Goal: Communication & Community: Ask a question

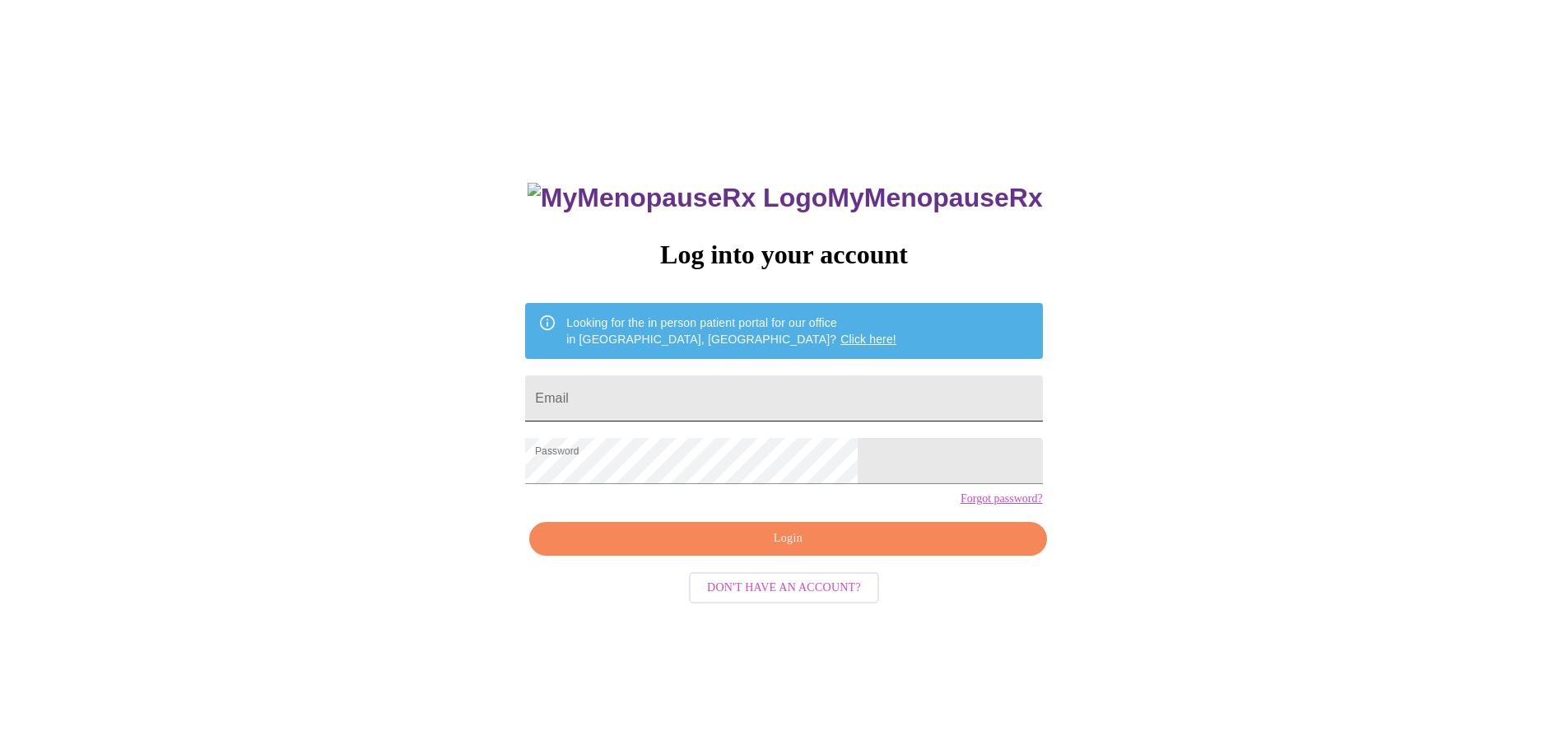
click at [702, 396] on input "Email" at bounding box center [784, 398] width 517 height 46
type input "[PERSON_NAME][EMAIL_ADDRESS][DOMAIN_NAME]"
click at [840, 548] on span "Login" at bounding box center [787, 538] width 479 height 21
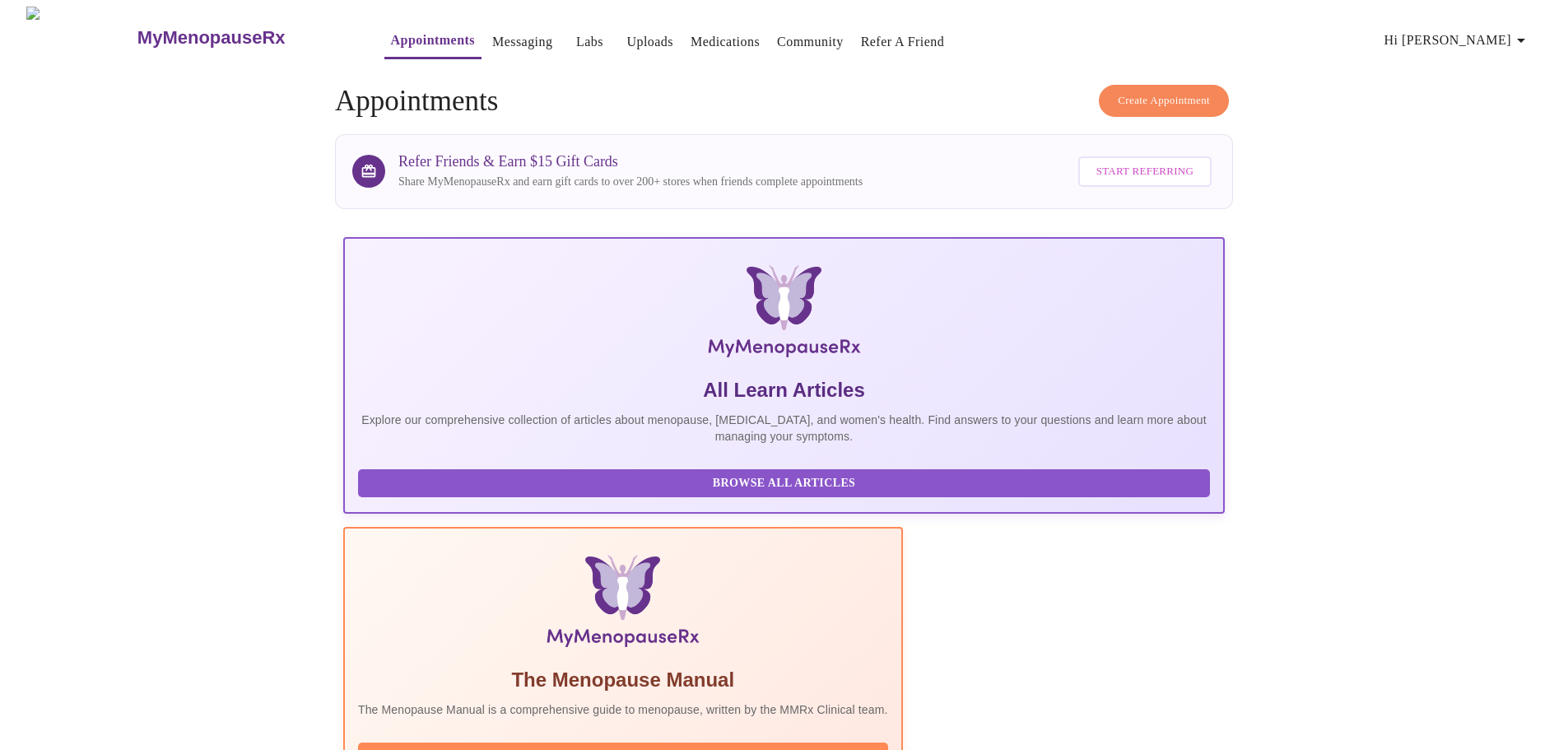
click at [626, 36] on link "Uploads" at bounding box center [650, 42] width 47 height 23
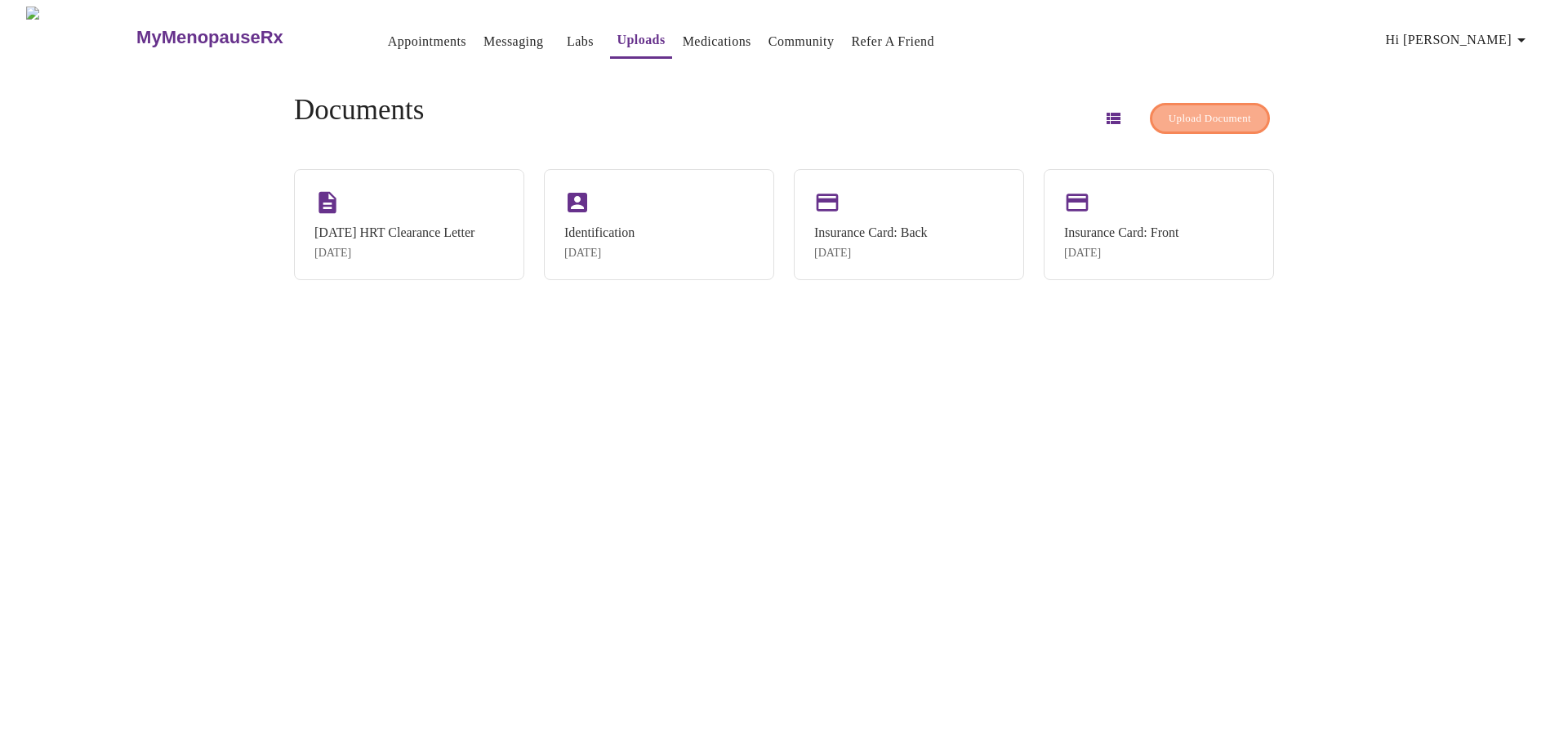
click at [1198, 118] on span "Upload Document" at bounding box center [1209, 119] width 82 height 19
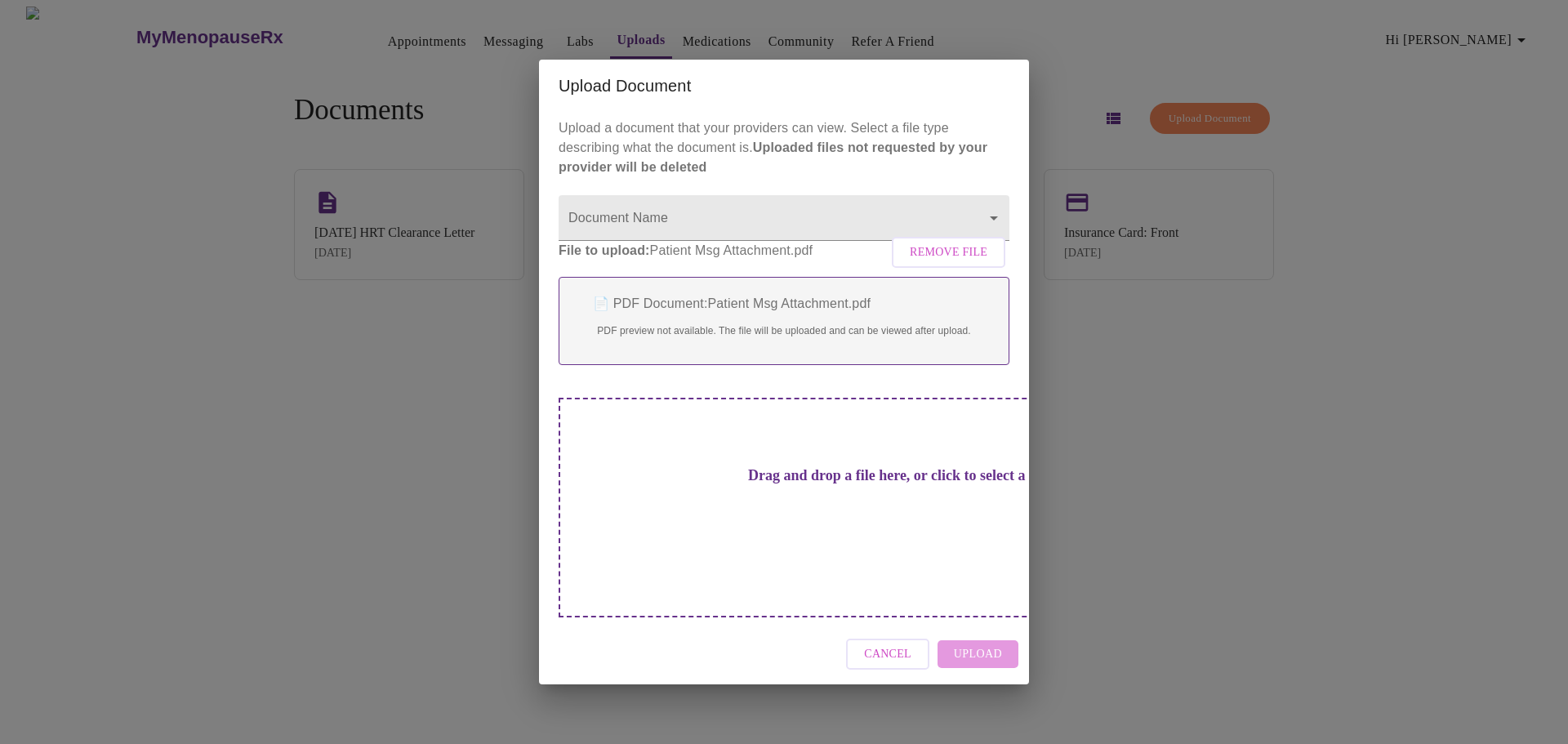
click at [983, 629] on div "Cancel Upload" at bounding box center [784, 654] width 490 height 61
click at [762, 484] on h3 "Drag and drop a file here, or click to select a file" at bounding box center [898, 475] width 450 height 17
click at [990, 631] on div "Cancel Upload" at bounding box center [784, 654] width 490 height 61
click at [826, 484] on h3 "Drag and drop a file here, or click to select a file" at bounding box center [898, 475] width 450 height 17
click at [963, 263] on span "Remove File" at bounding box center [947, 252] width 77 height 21
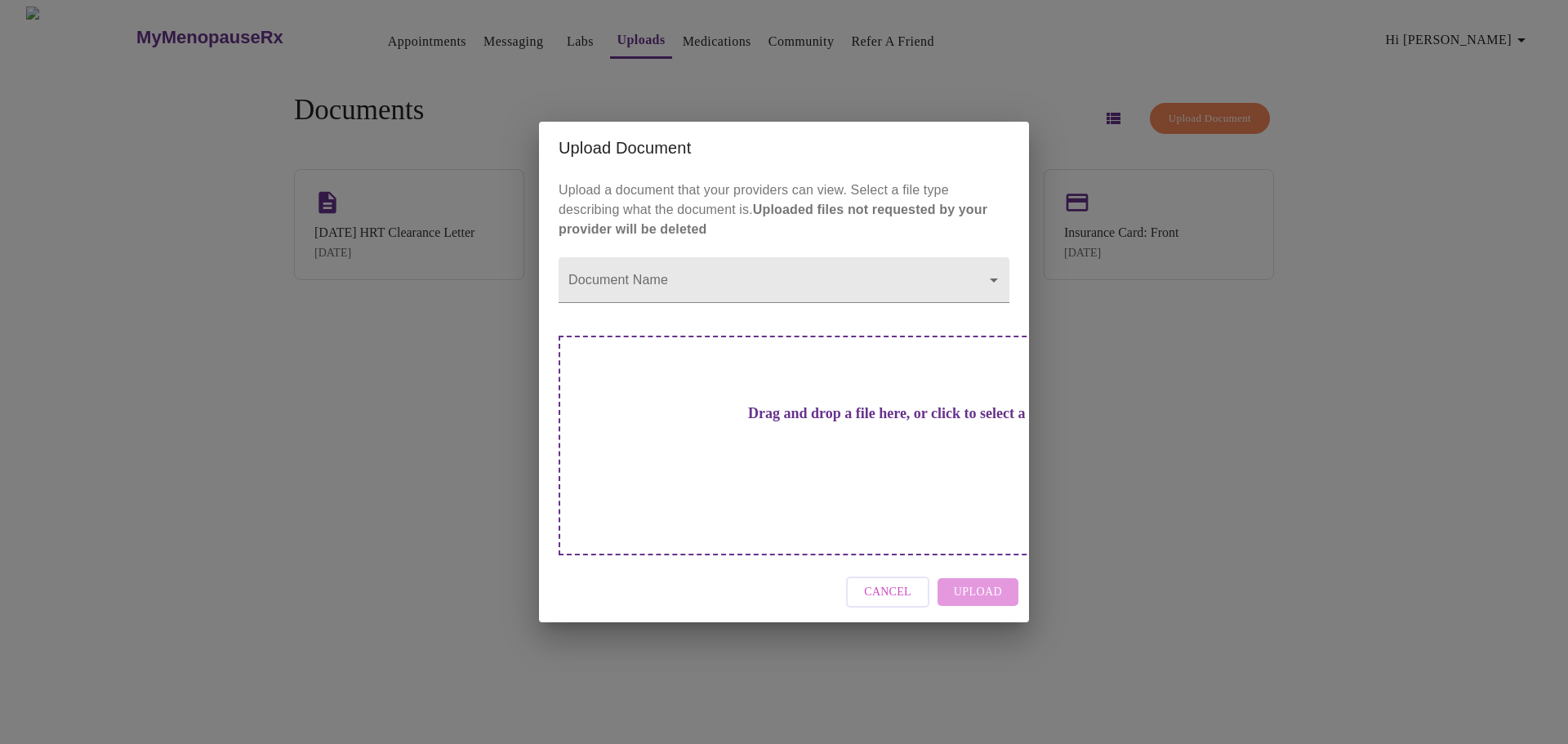
click at [955, 562] on div "Cancel Upload" at bounding box center [784, 592] width 490 height 61
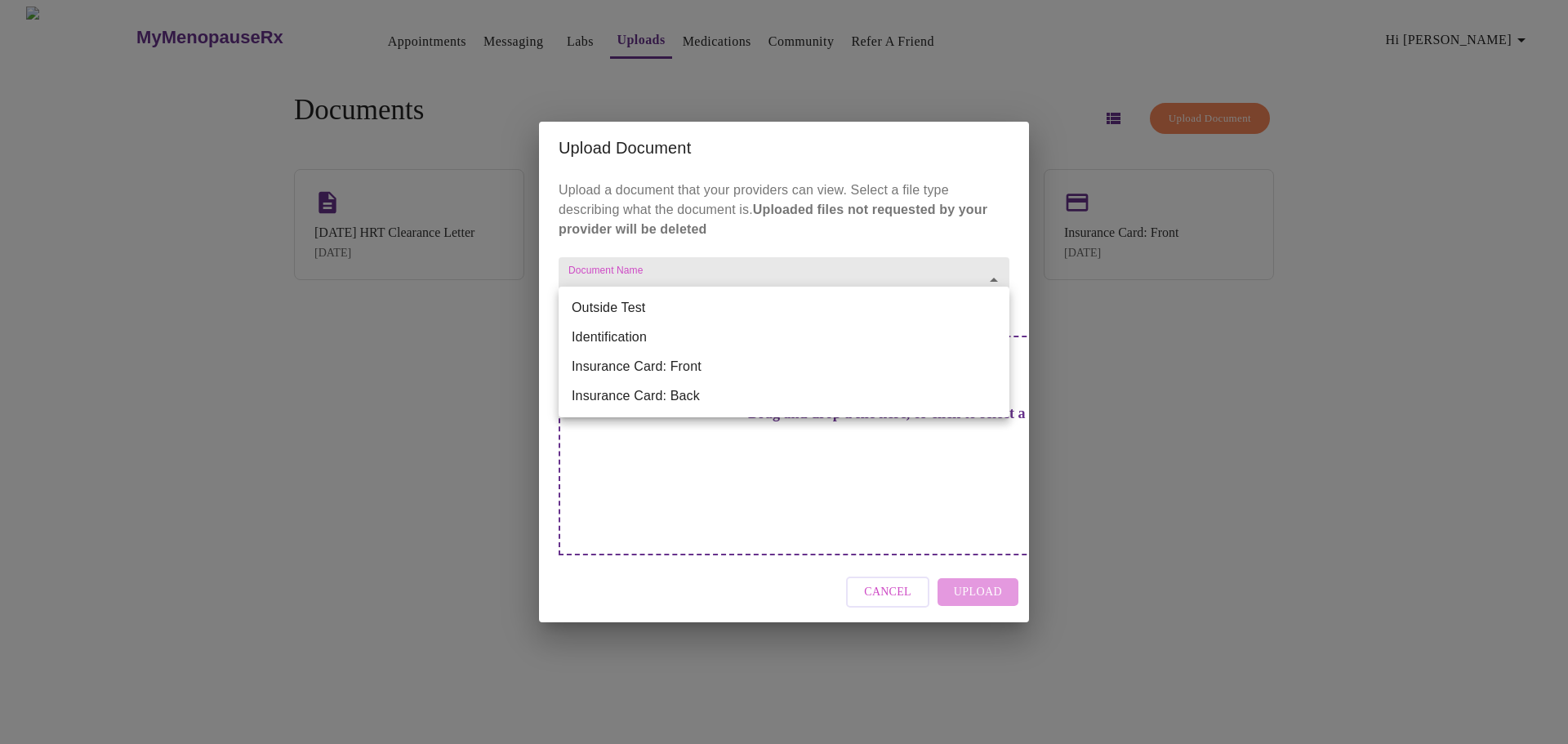
click at [993, 314] on body "MyMenopauseRx Appointments Messaging Labs Uploads Medications Community Refer a…" at bounding box center [784, 378] width 1555 height 744
click at [631, 304] on li "Outside Test" at bounding box center [783, 307] width 450 height 29
type input "Outside Test"
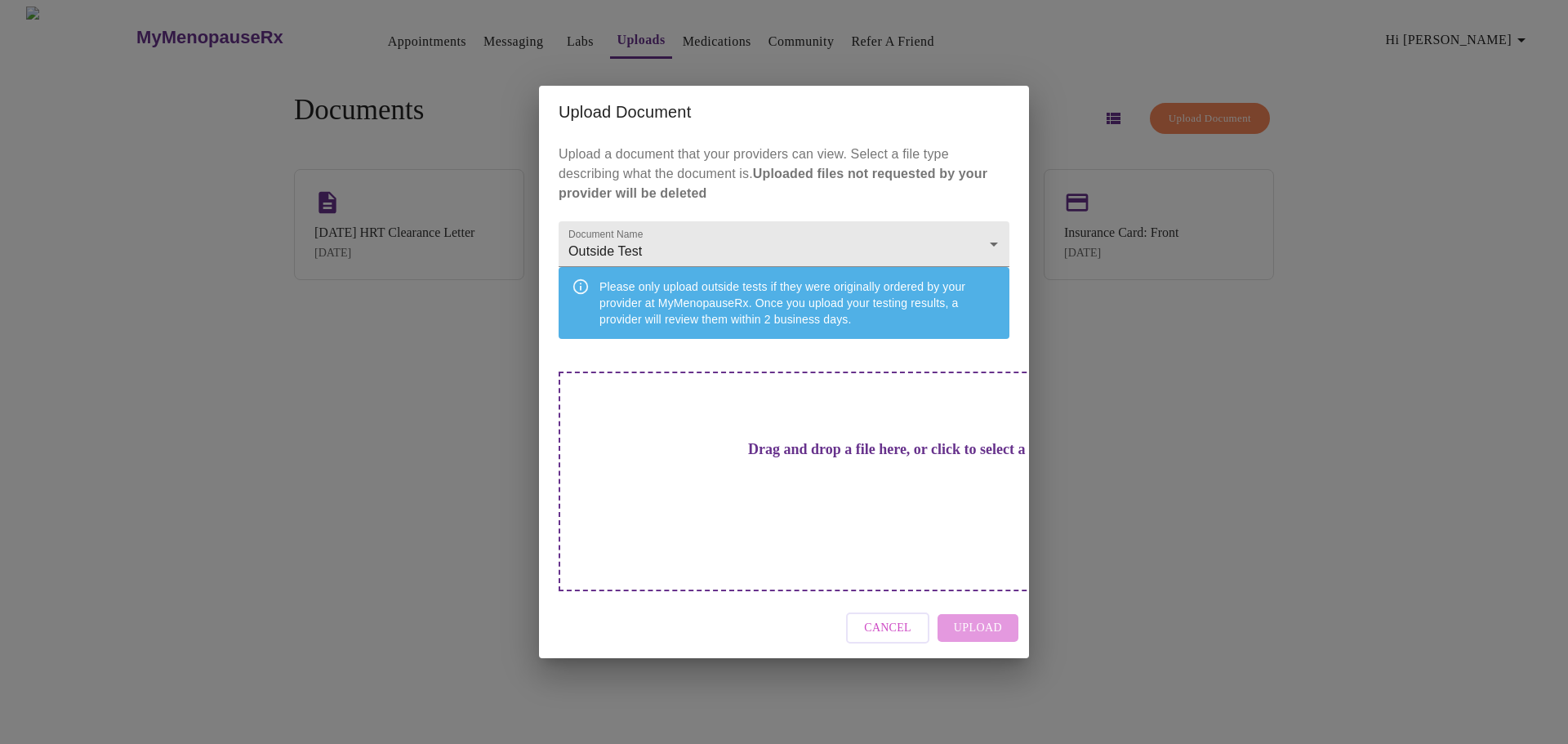
click at [793, 458] on h3 "Drag and drop a file here, or click to select a file" at bounding box center [898, 449] width 450 height 17
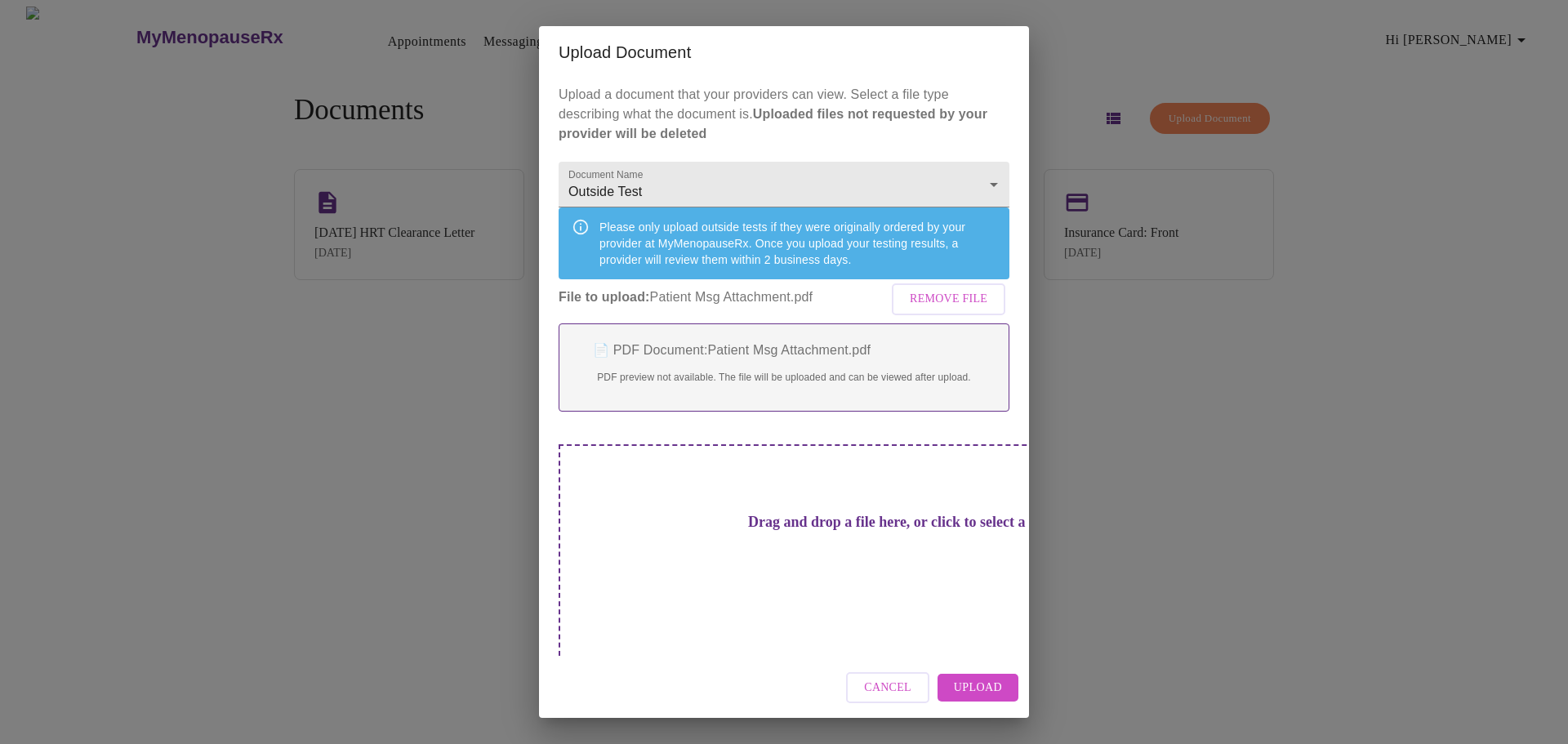
click at [962, 678] on span "Upload" at bounding box center [978, 688] width 48 height 21
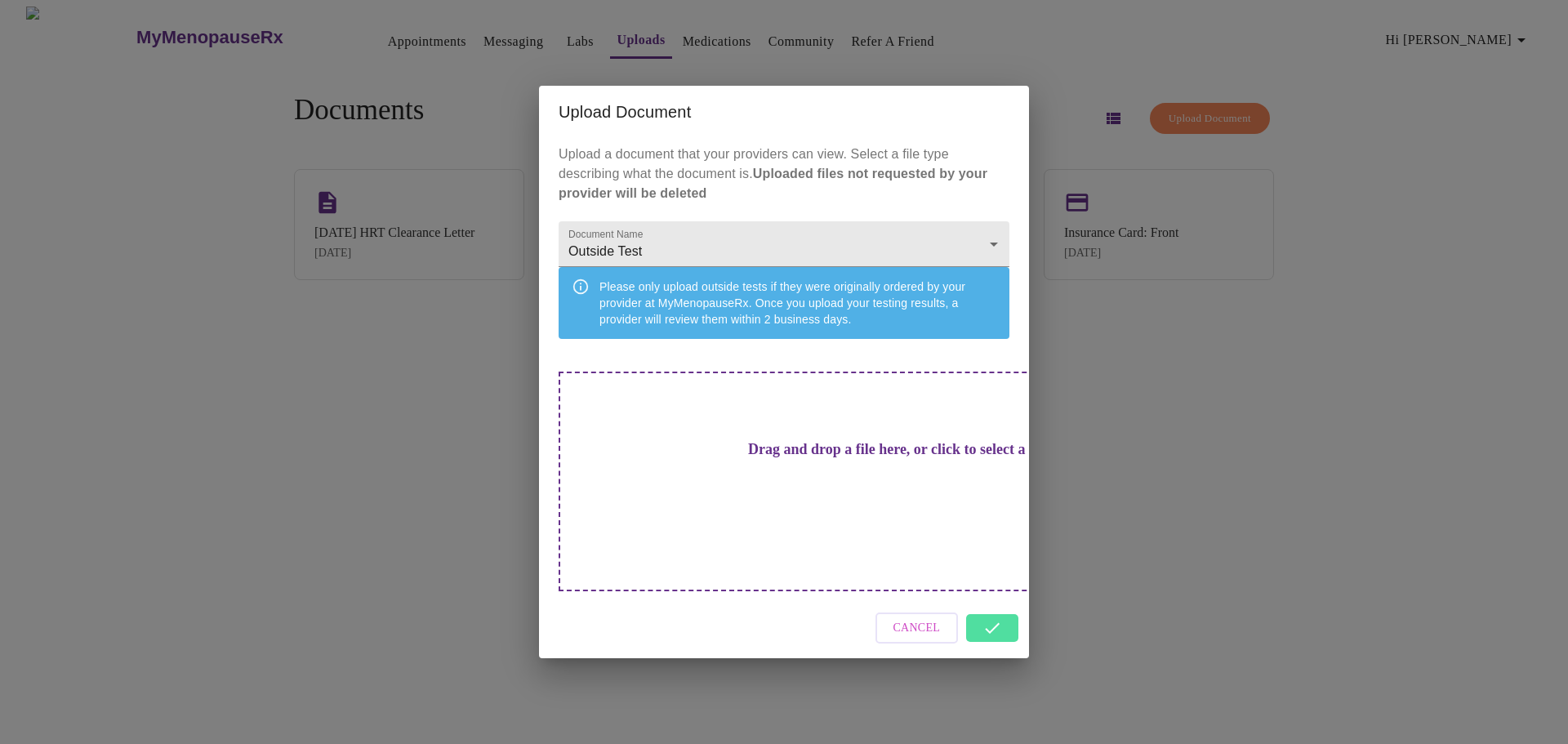
click at [994, 609] on div "Cancel" at bounding box center [784, 628] width 490 height 61
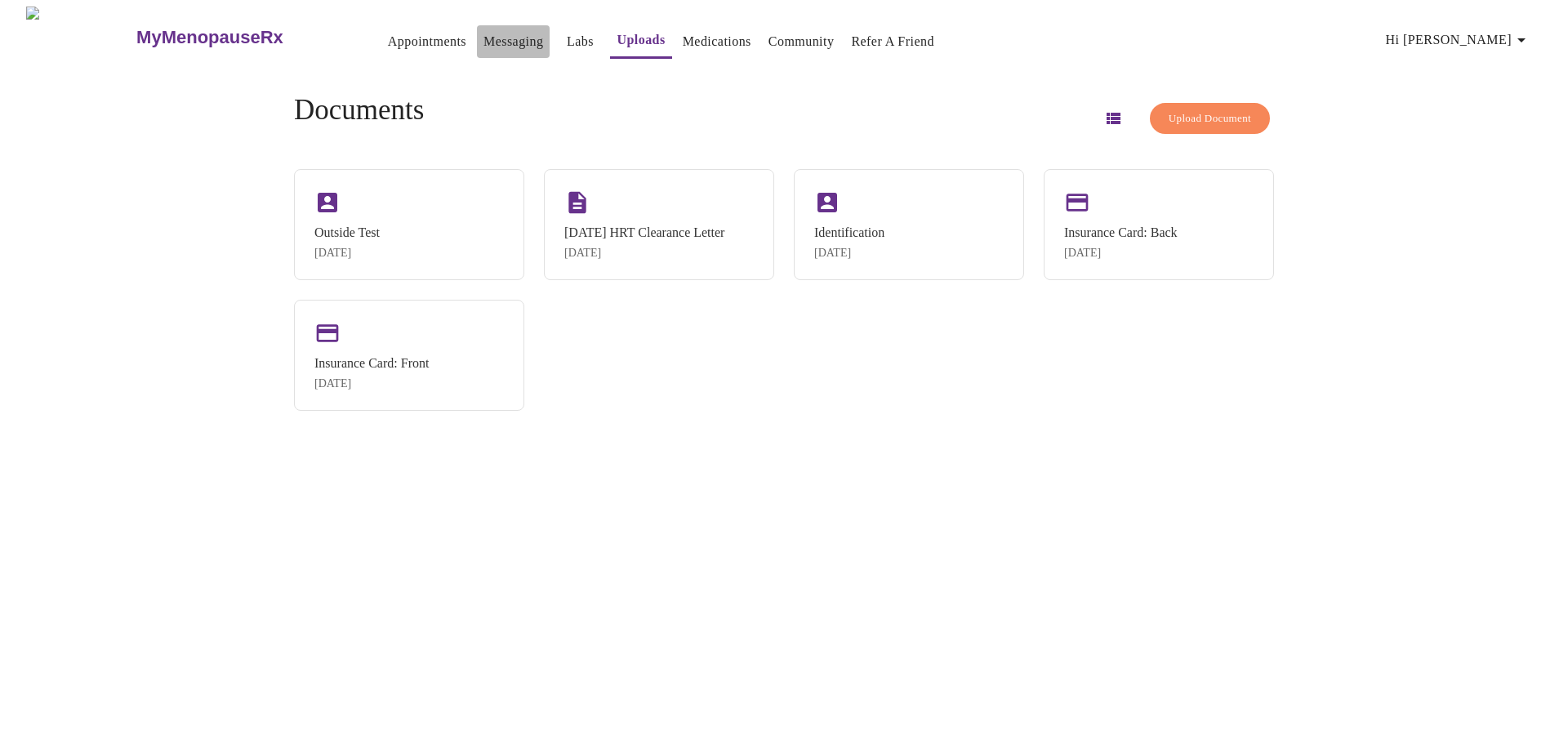
click at [484, 33] on link "Messaging" at bounding box center [514, 41] width 60 height 23
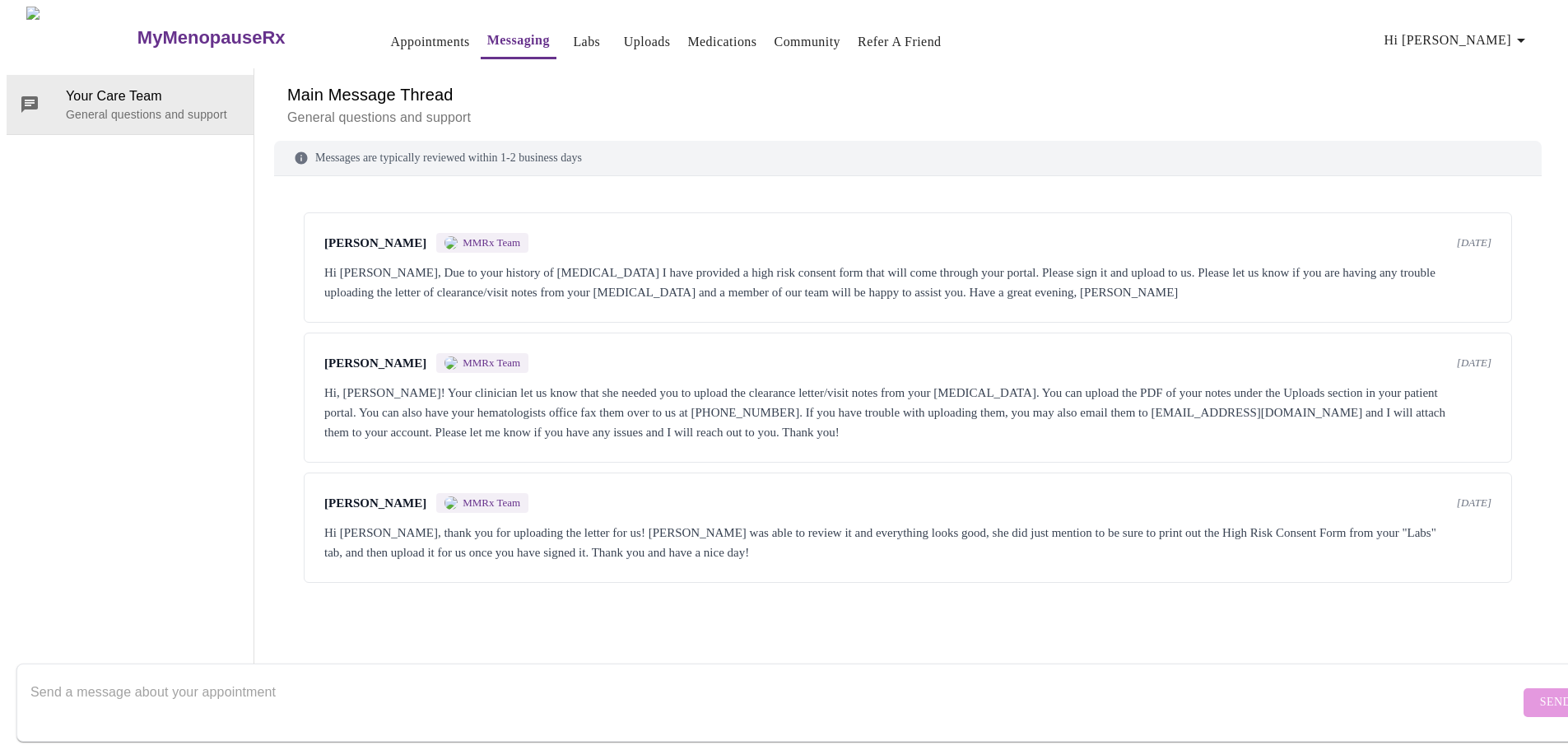
click at [512, 676] on textarea "Send a message about your appointment" at bounding box center [774, 702] width 1489 height 53
type textarea "Hello, I got an updated letter from my doctor regarding [MEDICAL_DATA] in my HR…"
click at [1540, 692] on span "Send" at bounding box center [1555, 702] width 31 height 21
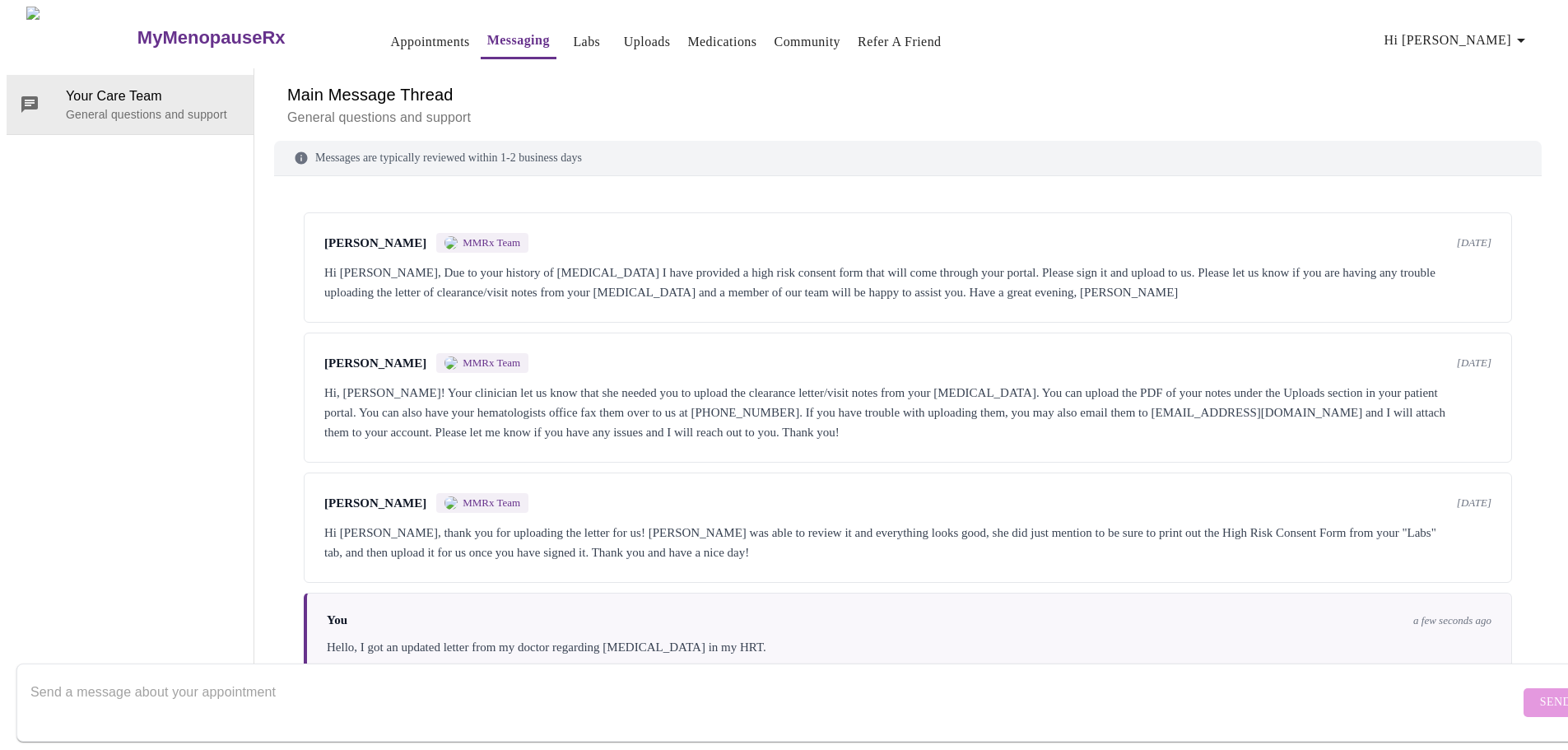
click at [687, 37] on link "Medications" at bounding box center [722, 42] width 69 height 23
